Goal: Task Accomplishment & Management: Manage account settings

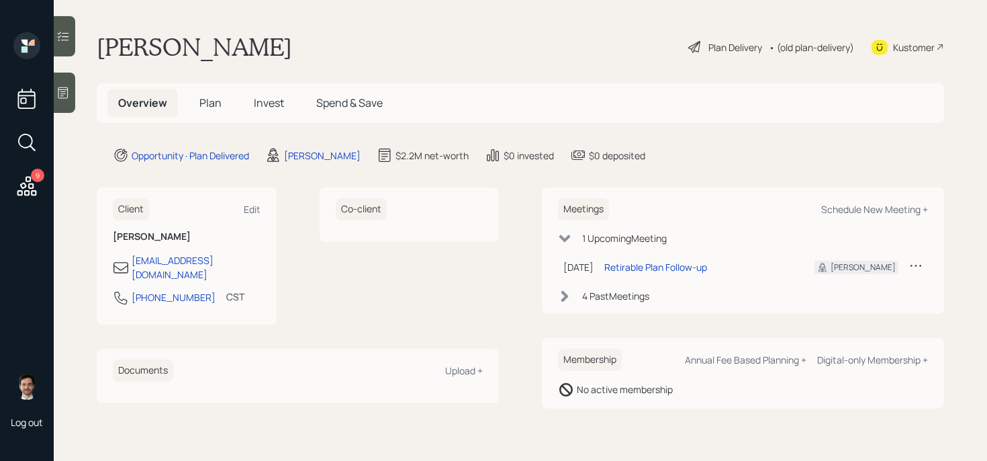
click at [730, 54] on div "Plan Delivery" at bounding box center [735, 47] width 54 height 14
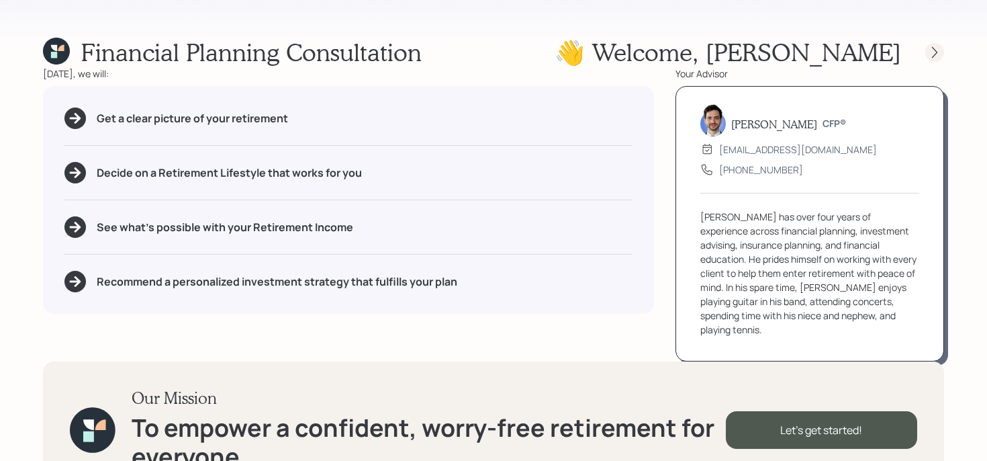
click at [929, 55] on icon at bounding box center [934, 52] width 13 height 13
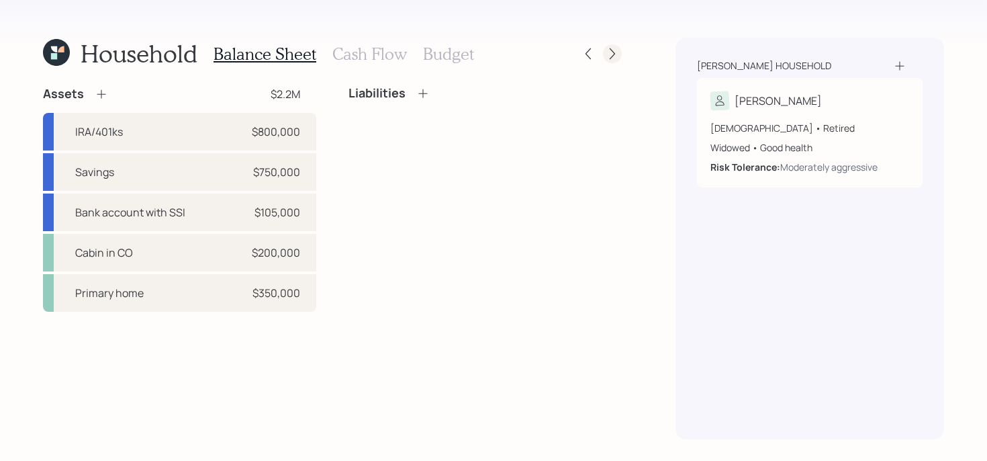
click at [617, 50] on icon at bounding box center [612, 53] width 13 height 13
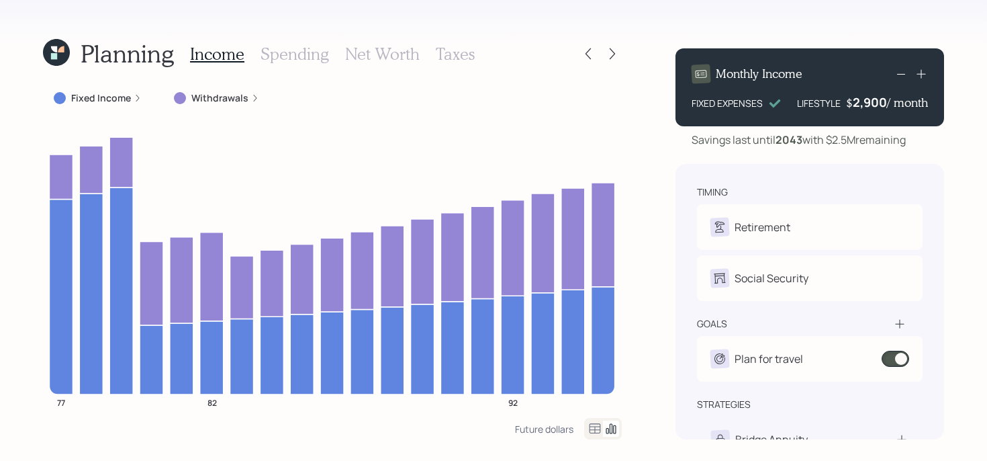
click at [210, 100] on label "Withdrawals" at bounding box center [219, 97] width 57 height 13
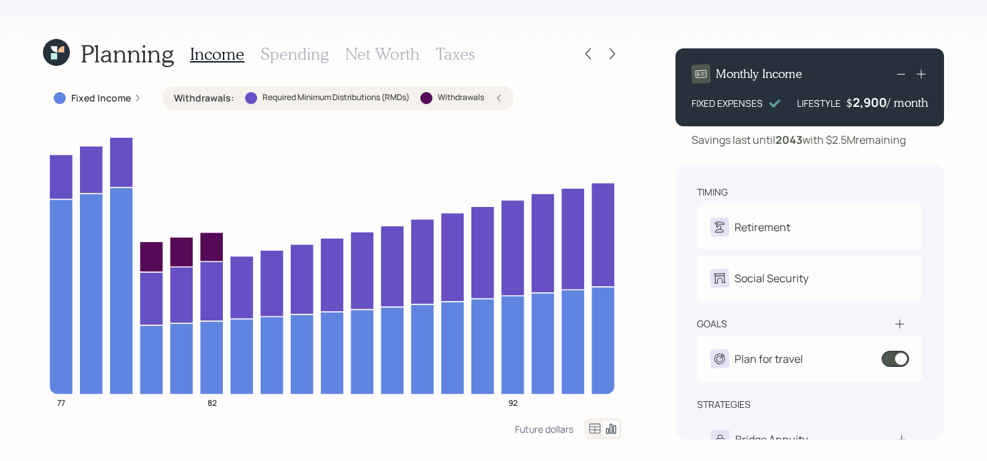
click at [210, 100] on label "Withdrawals :" at bounding box center [204, 97] width 60 height 13
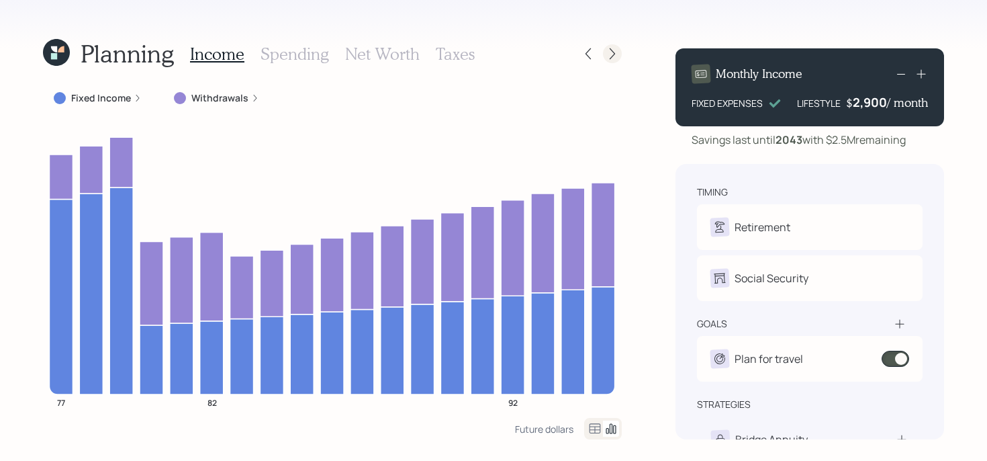
click at [615, 57] on icon at bounding box center [612, 53] width 13 height 13
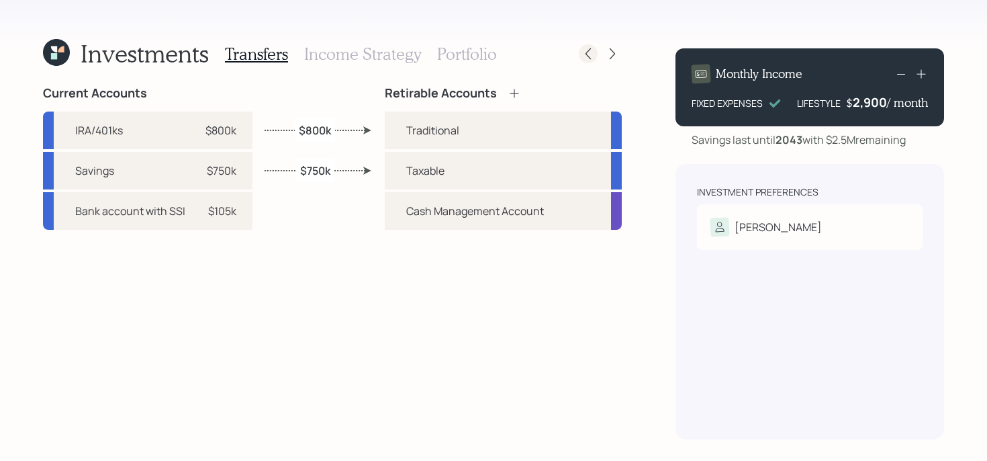
click at [589, 60] on icon at bounding box center [588, 53] width 13 height 13
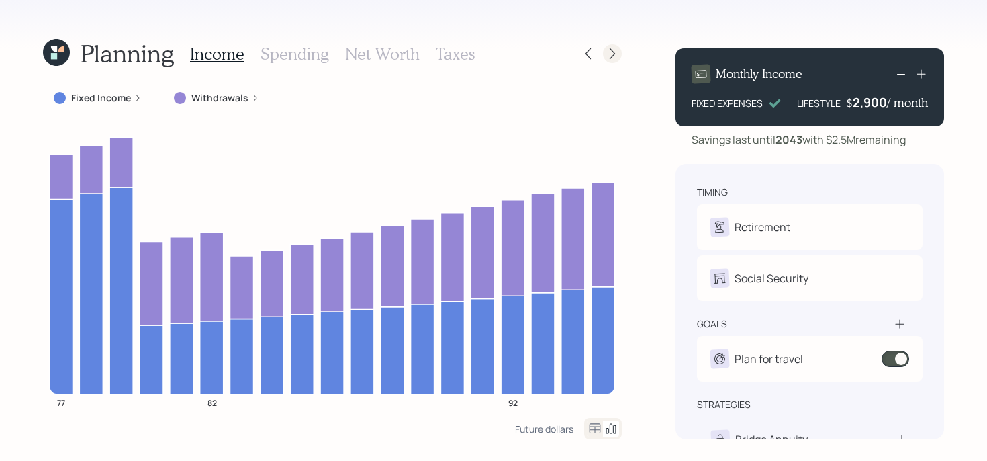
click at [606, 56] on icon at bounding box center [612, 53] width 13 height 13
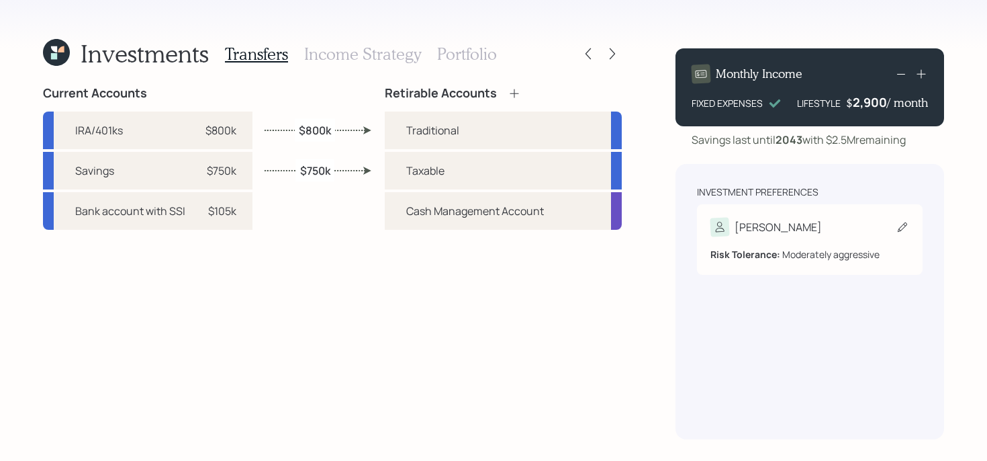
click at [817, 226] on div "[PERSON_NAME]" at bounding box center [809, 227] width 199 height 19
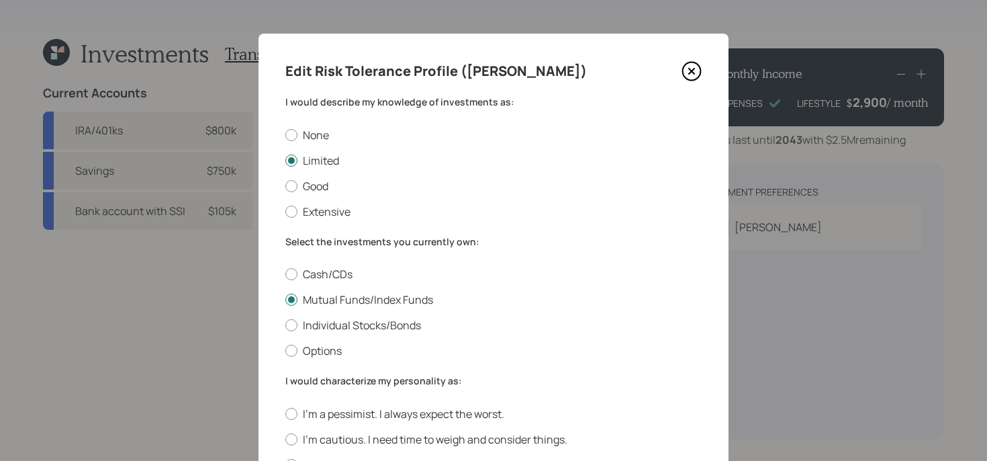
click at [691, 68] on icon at bounding box center [692, 71] width 20 height 20
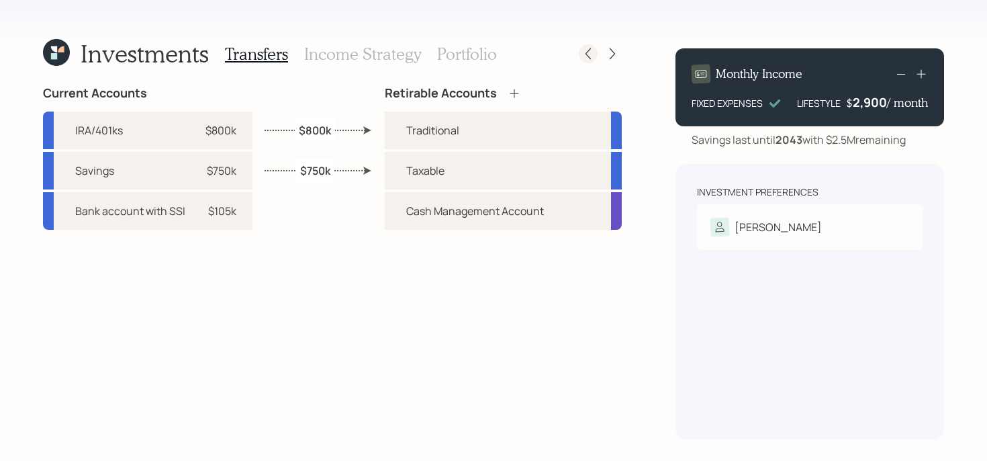
click at [593, 53] on icon at bounding box center [588, 53] width 13 height 13
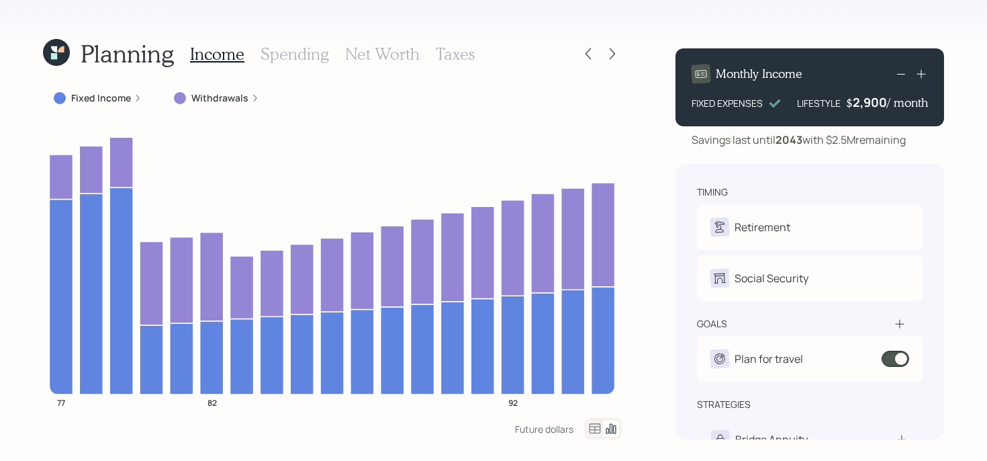
click at [109, 97] on label "Fixed Income" at bounding box center [101, 97] width 60 height 13
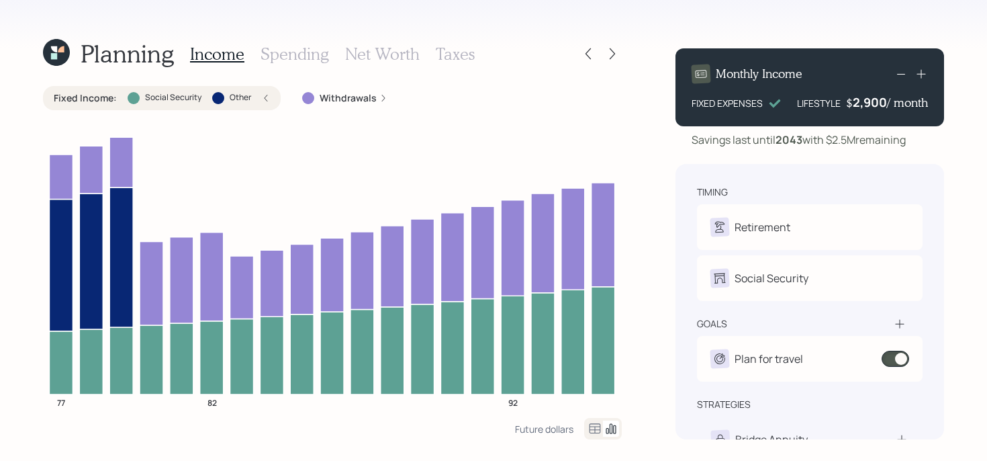
click at [103, 101] on label "Fixed Income :" at bounding box center [85, 97] width 63 height 13
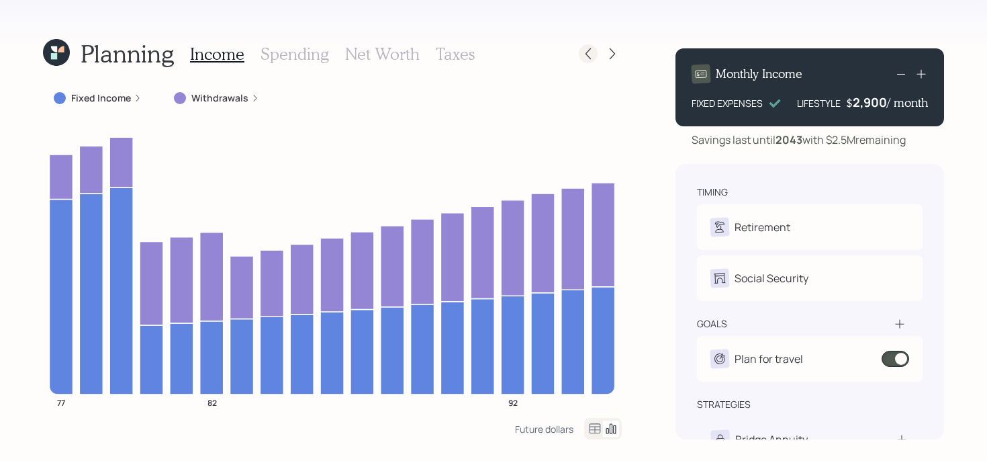
click at [592, 54] on icon at bounding box center [588, 53] width 13 height 13
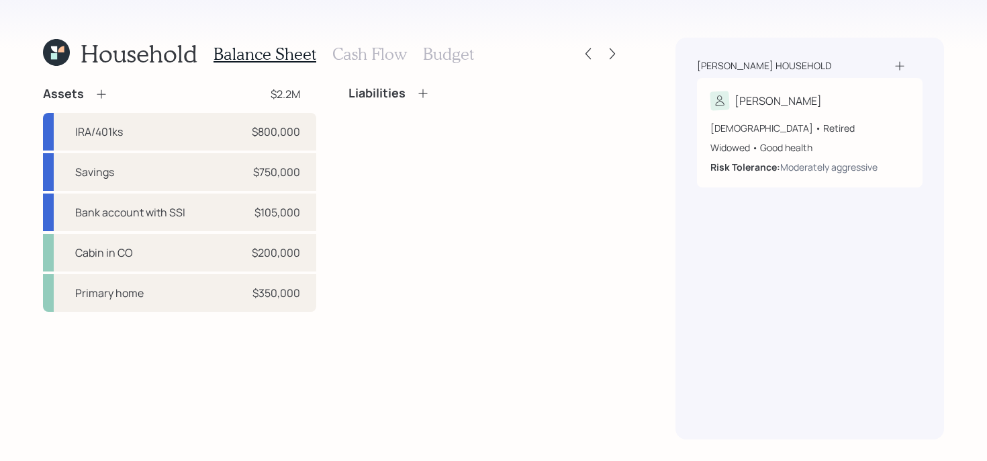
click at [352, 56] on h3 "Cash Flow" at bounding box center [369, 53] width 75 height 19
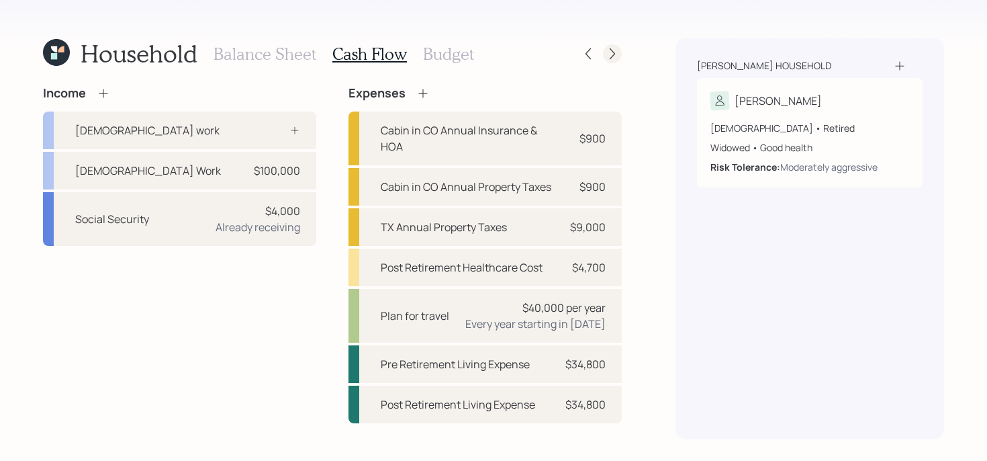
click at [613, 54] on icon at bounding box center [612, 53] width 13 height 13
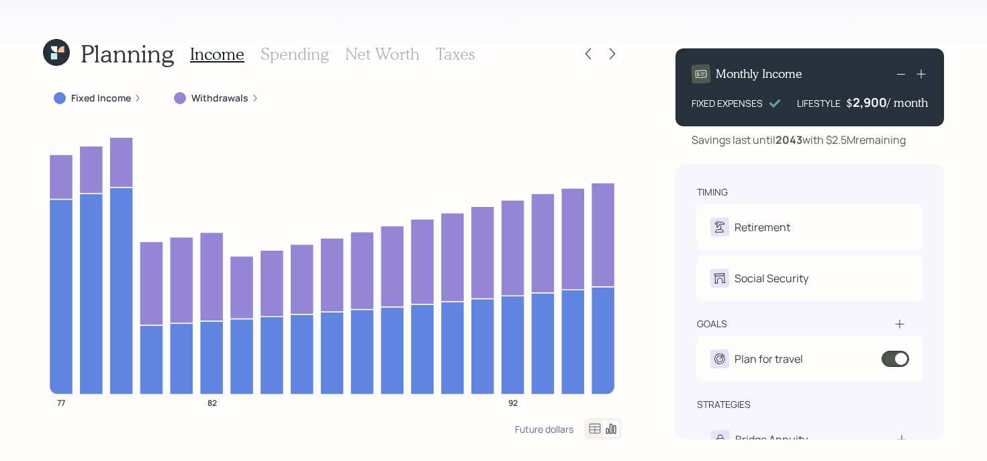
click at [59, 44] on icon at bounding box center [56, 52] width 27 height 27
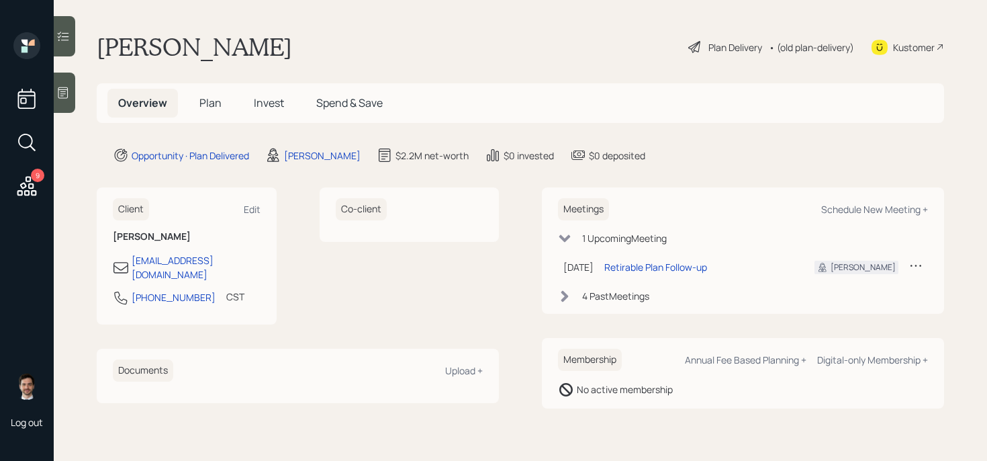
click at [203, 102] on span "Plan" at bounding box center [210, 102] width 22 height 15
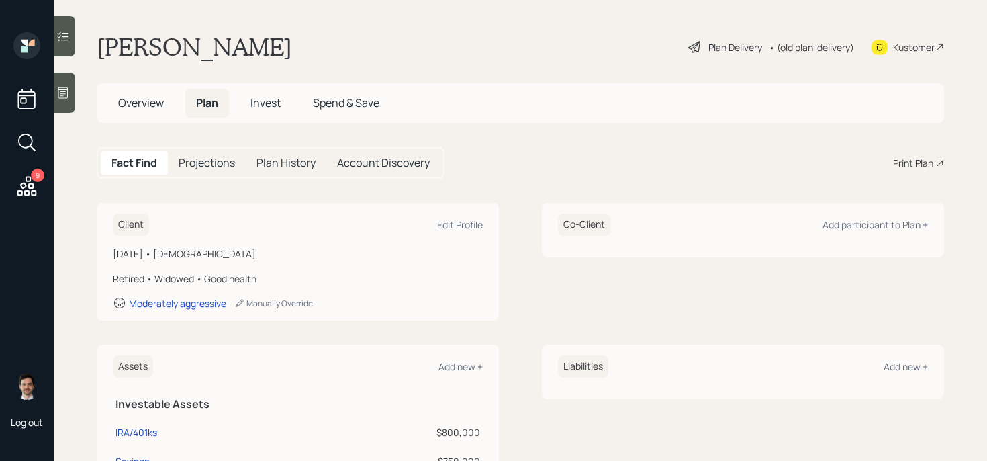
click at [529, 162] on div "Fact Find Projections Plan History Account Discovery Print Plan" at bounding box center [520, 163] width 847 height 32
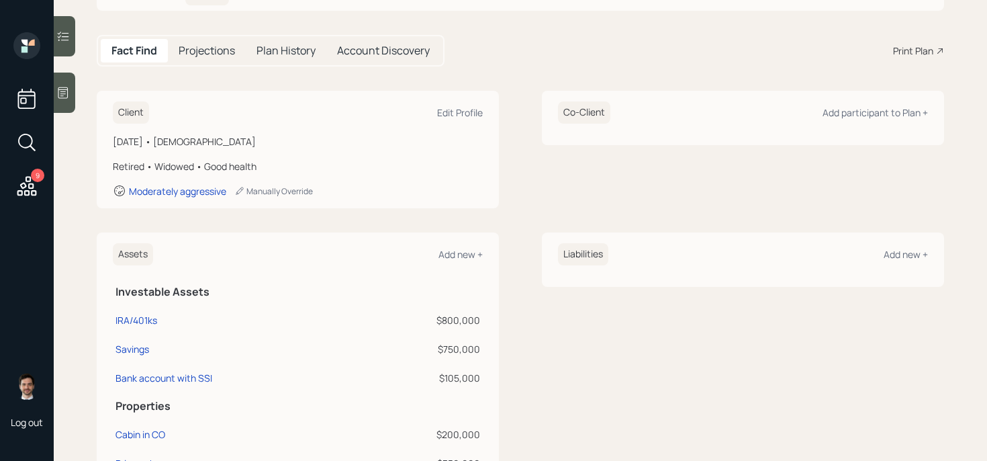
scroll to position [11, 0]
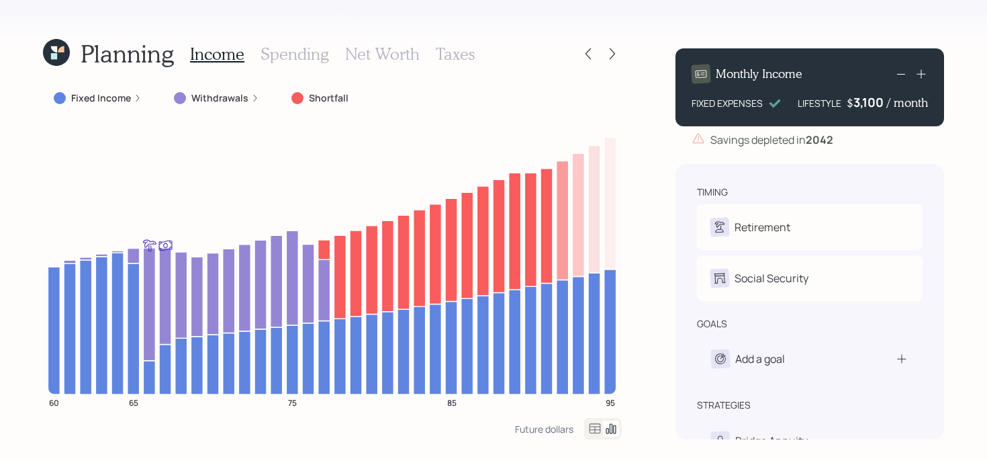
click at [64, 47] on icon at bounding box center [61, 49] width 6 height 6
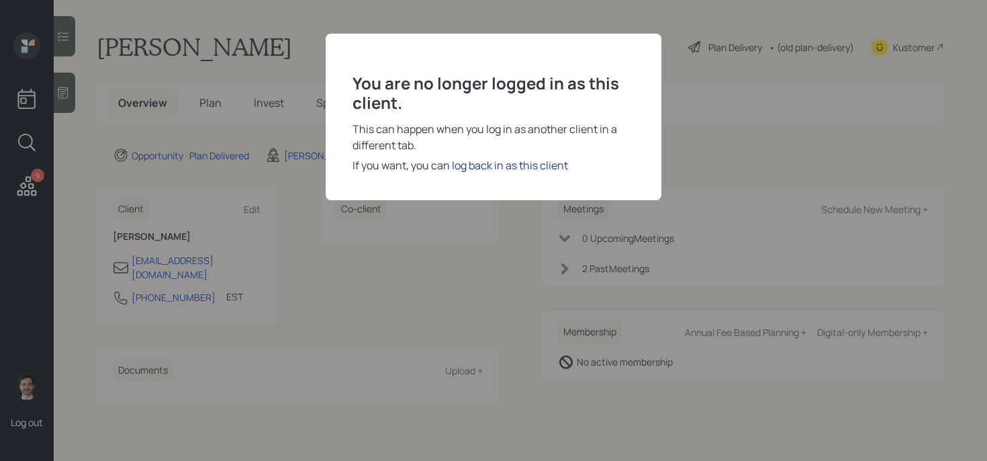
click at [497, 169] on div "log back in as this client" at bounding box center [510, 165] width 116 height 16
